Goal: Information Seeking & Learning: Learn about a topic

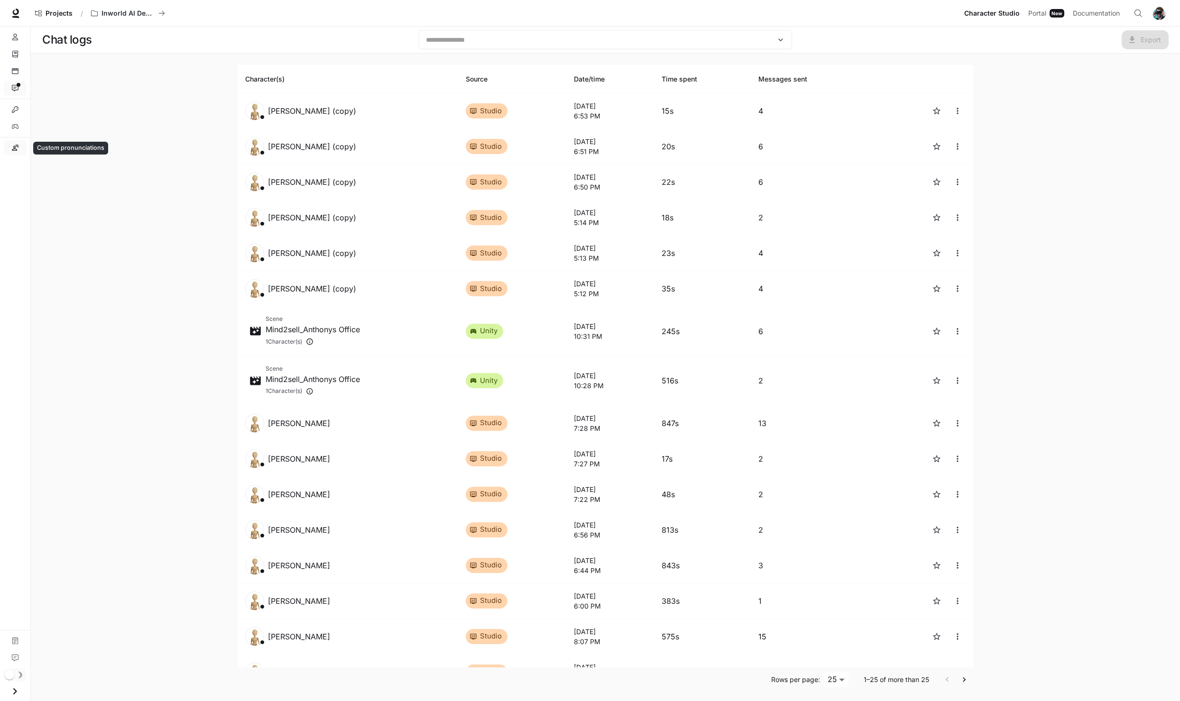
click at [15, 142] on link "Custom pronunciations" at bounding box center [15, 147] width 23 height 15
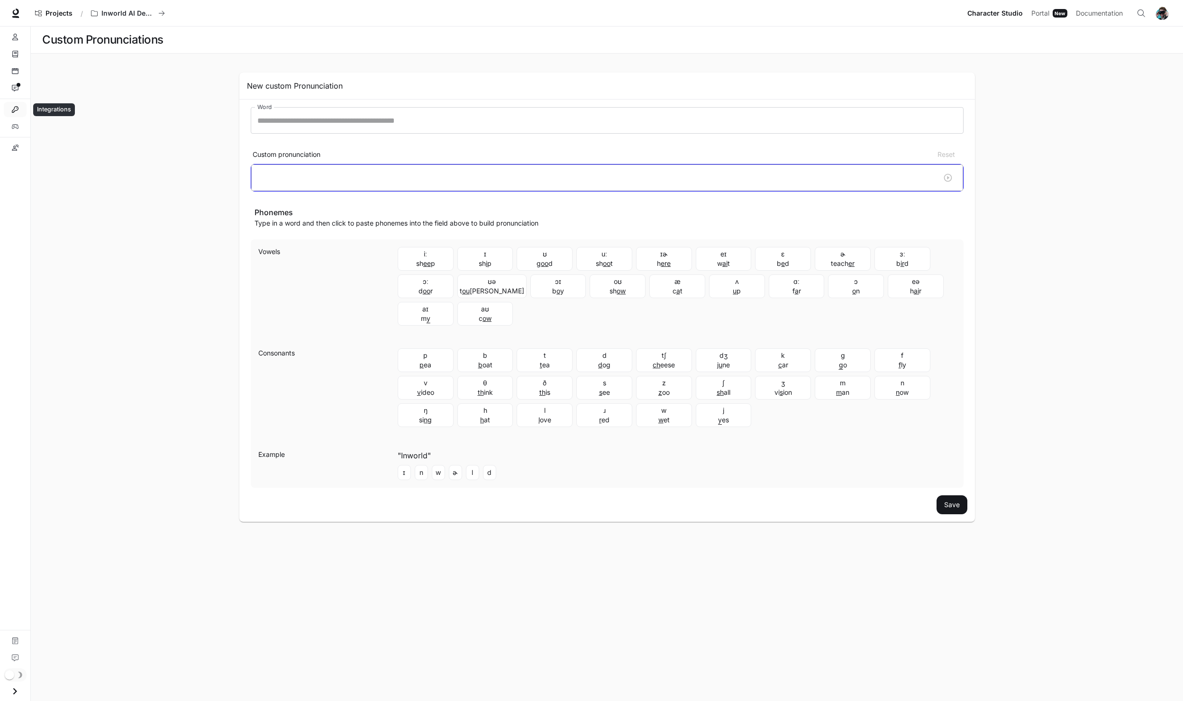
click at [17, 112] on icon "Integrations" at bounding box center [15, 109] width 7 height 7
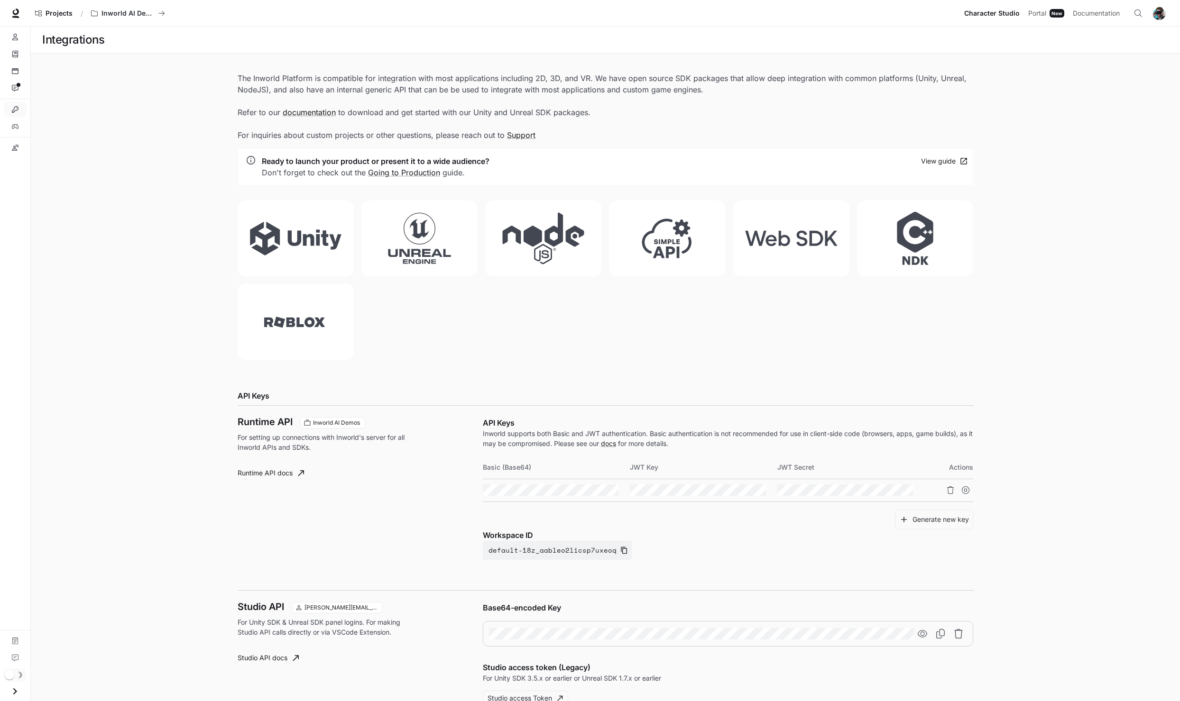
click at [10, 117] on li "Integrations" at bounding box center [15, 109] width 30 height 17
click at [25, 147] on link "Custom pronunciations" at bounding box center [15, 147] width 23 height 15
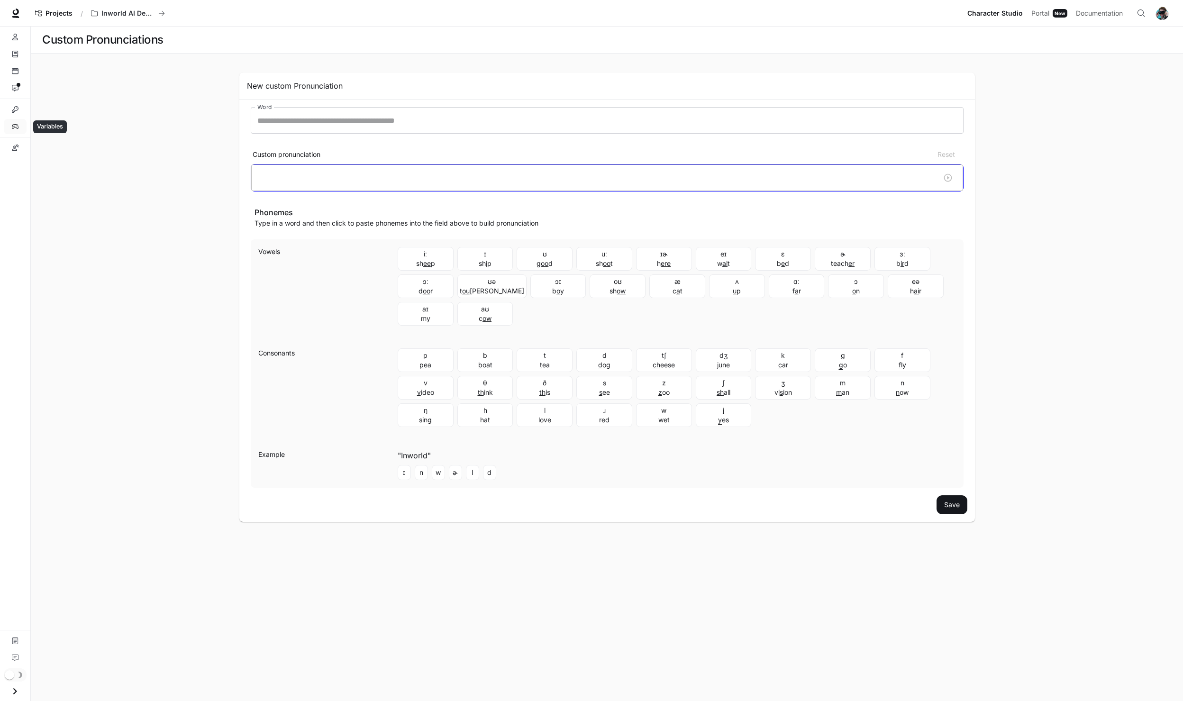
click at [24, 125] on link "Variables" at bounding box center [15, 126] width 23 height 15
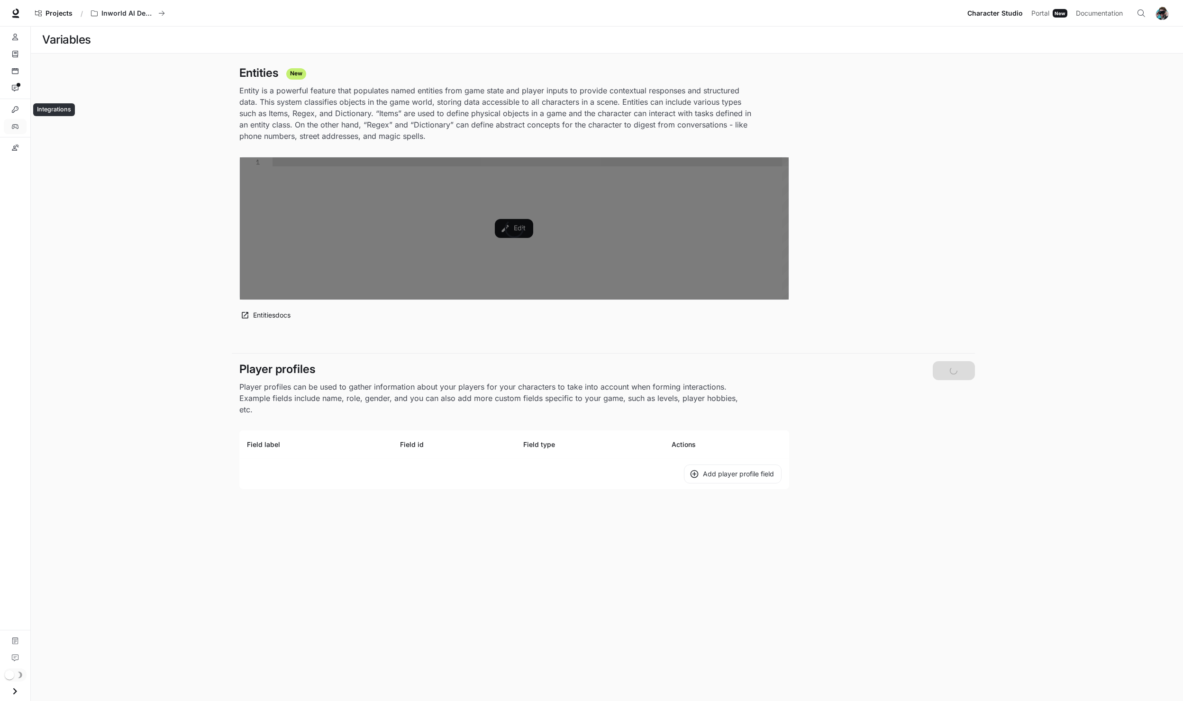
type textarea "**********"
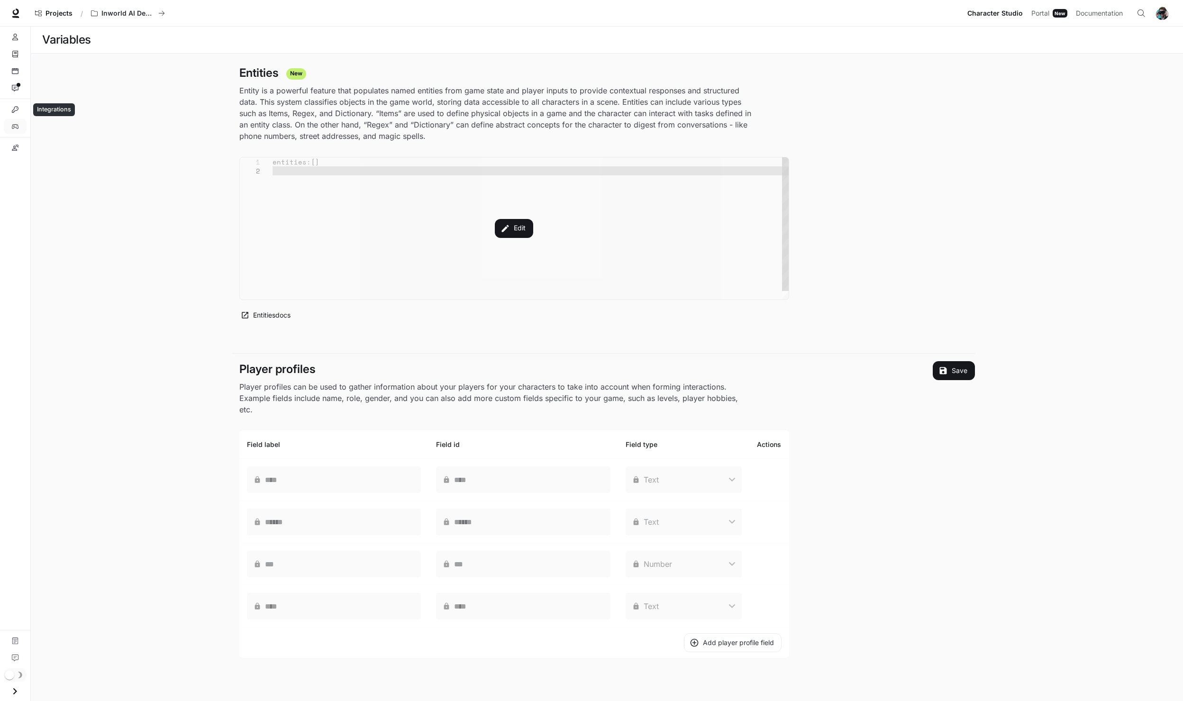
click at [12, 106] on icon "Integrations" at bounding box center [15, 109] width 7 height 7
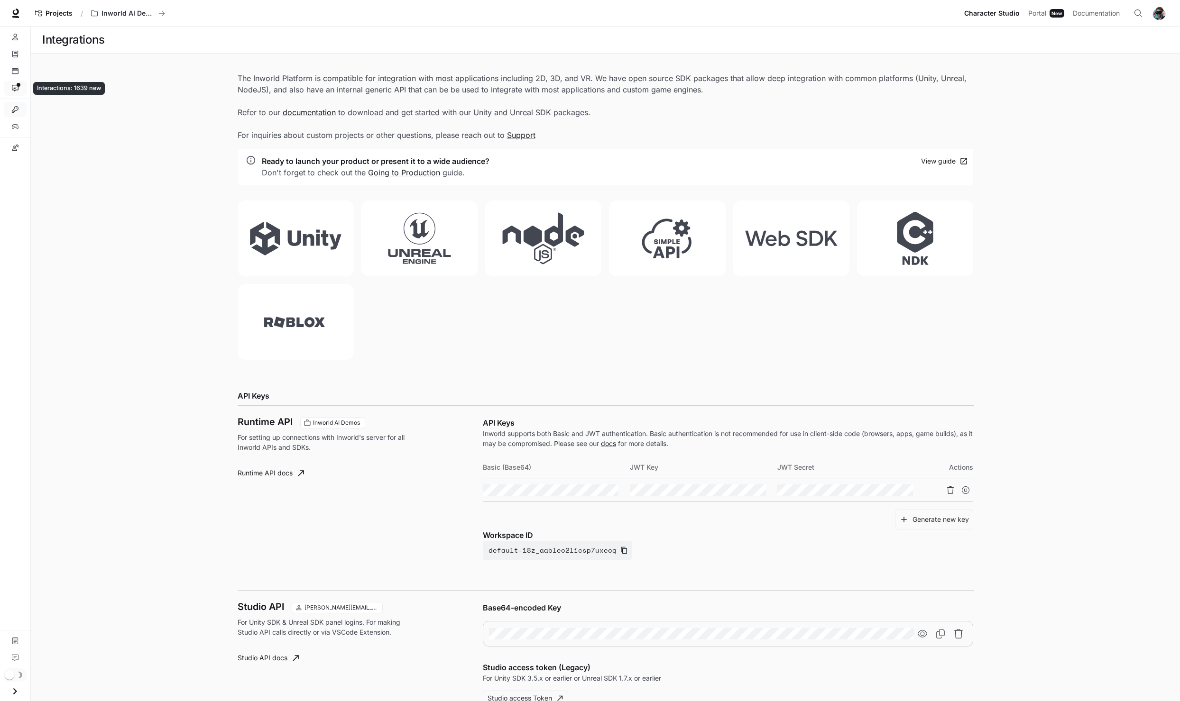
click at [17, 82] on link "Interactions" at bounding box center [15, 88] width 23 height 15
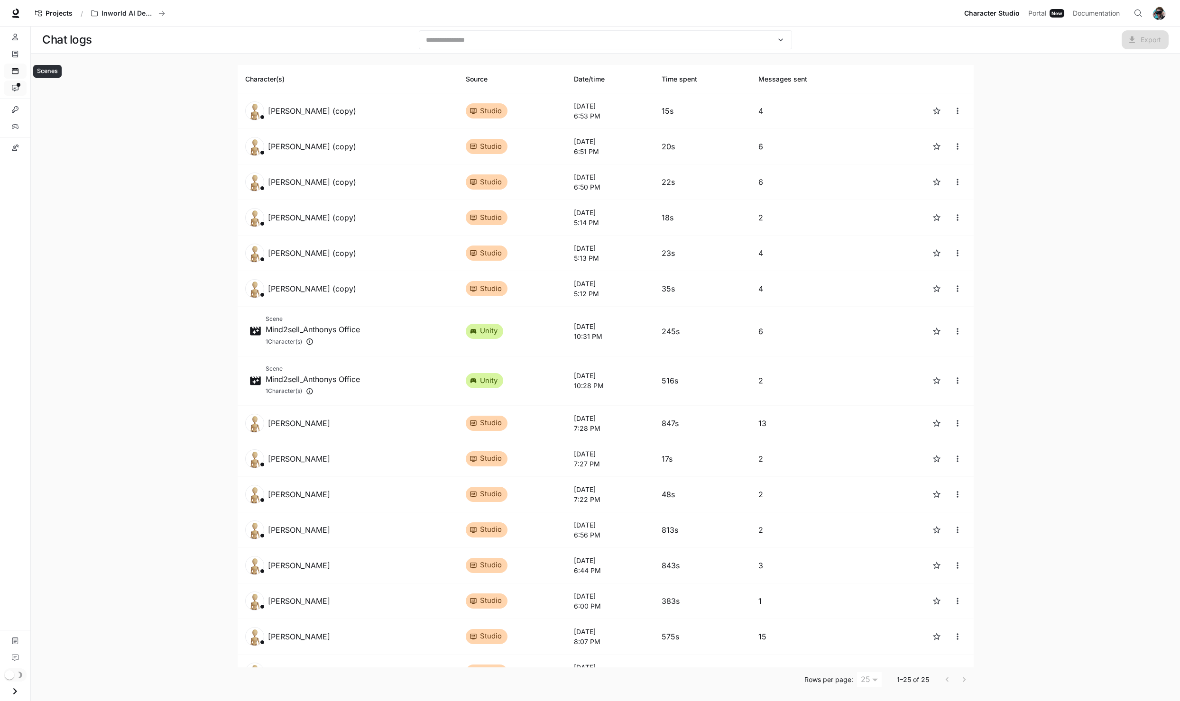
click at [15, 74] on icon "Scenes" at bounding box center [15, 71] width 7 height 6
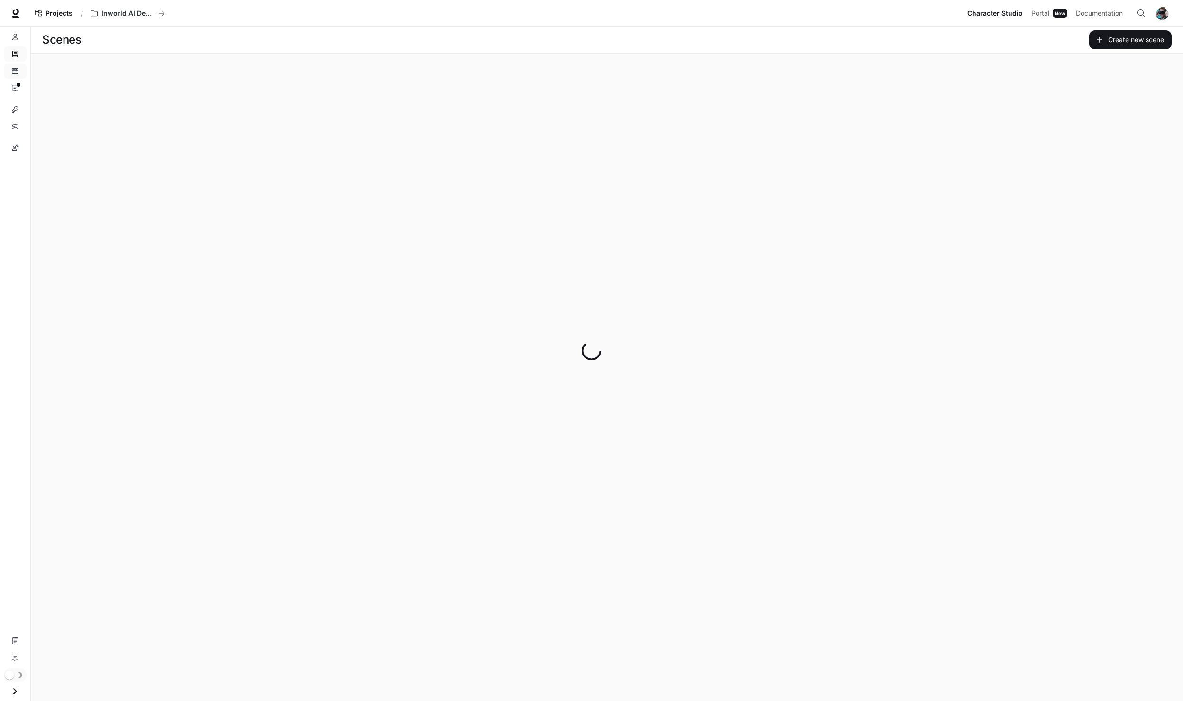
click at [13, 52] on icon "Knowledge" at bounding box center [15, 54] width 7 height 7
click at [17, 33] on link "Characters" at bounding box center [15, 36] width 23 height 15
